Goal: Navigation & Orientation: Find specific page/section

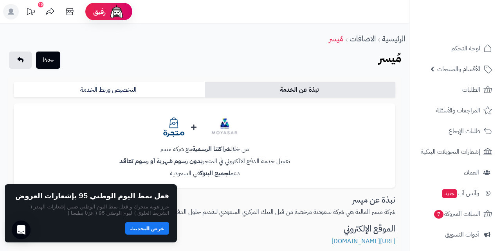
click at [145, 233] on button "عرض التحديث" at bounding box center [147, 229] width 44 height 13
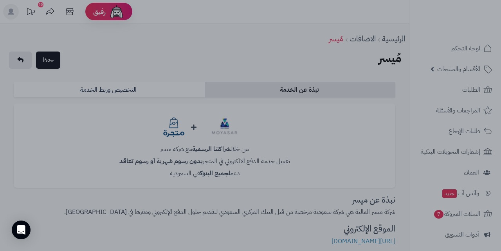
click at [315, 29] on div at bounding box center [250, 125] width 501 height 251
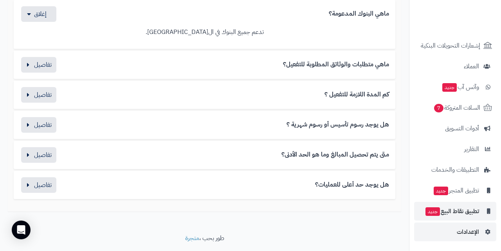
scroll to position [527, 0]
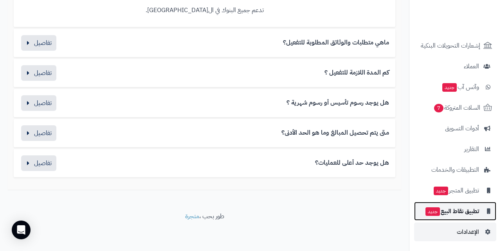
click at [472, 212] on span "تطبيق نقاط البيع جديد" at bounding box center [451, 211] width 54 height 11
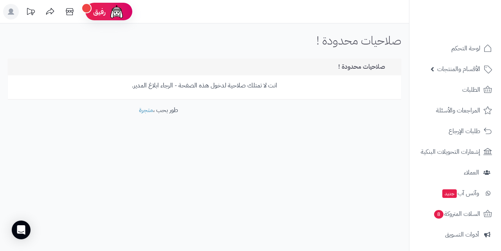
click at [13, 9] on rect at bounding box center [11, 12] width 16 height 16
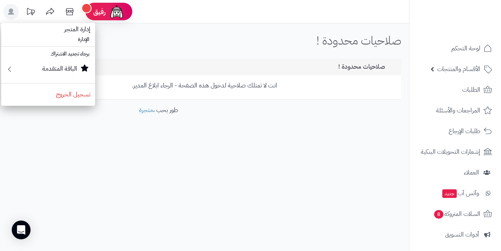
click at [13, 9] on rect at bounding box center [11, 12] width 16 height 16
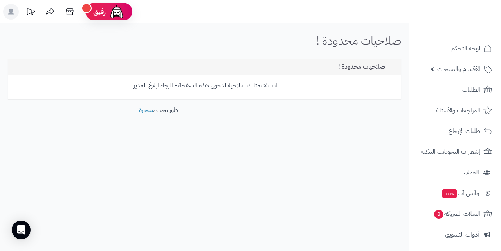
click at [12, 13] on icon at bounding box center [11, 12] width 6 height 6
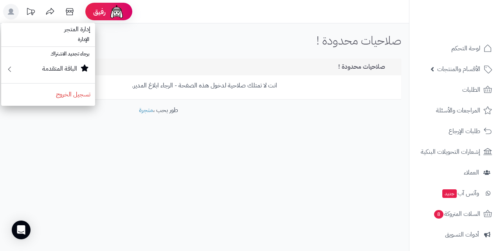
click at [12, 13] on icon at bounding box center [11, 12] width 6 height 6
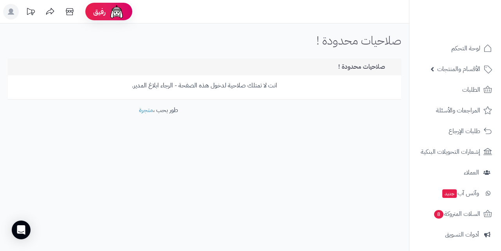
click at [12, 13] on icon at bounding box center [11, 12] width 6 height 6
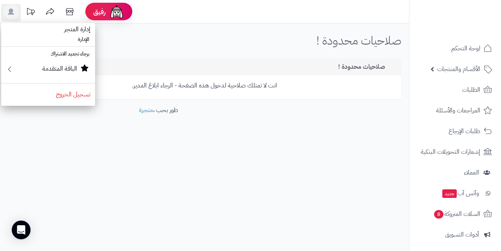
click at [128, 203] on div "رفيق ! الطلبات معالجة مكتمل إرجاع المنتجات العملاء المتواجدون الان 10 عملاء منت…" at bounding box center [250, 125] width 501 height 251
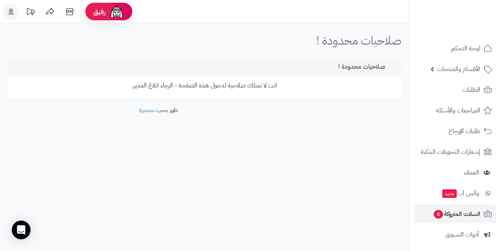
scroll to position [106, 0]
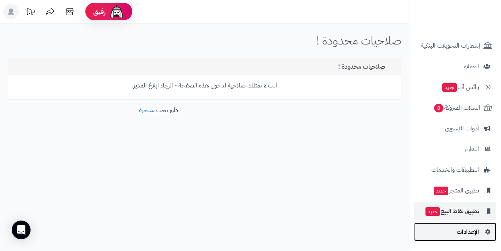
click at [475, 234] on span "الإعدادات" at bounding box center [467, 232] width 22 height 11
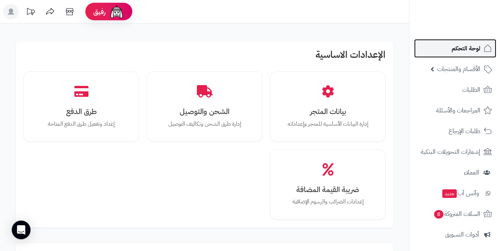
click at [465, 46] on span "لوحة التحكم" at bounding box center [465, 48] width 29 height 11
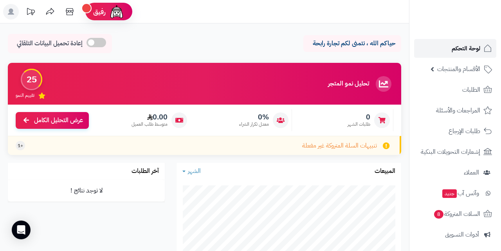
click at [472, 49] on span "لوحة التحكم" at bounding box center [465, 48] width 29 height 11
